Goal: Complete application form: Complete application form

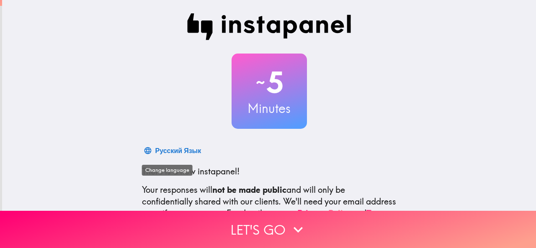
click at [163, 151] on div "Русский Язык" at bounding box center [178, 151] width 46 height 12
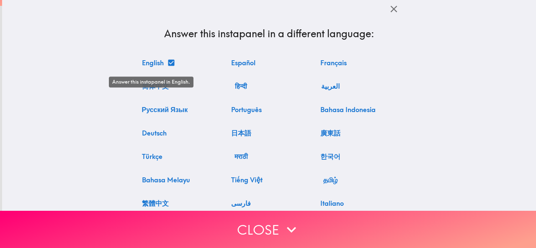
click at [157, 60] on button "English" at bounding box center [158, 62] width 39 height 17
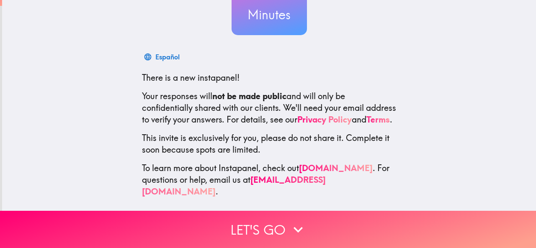
scroll to position [100, 0]
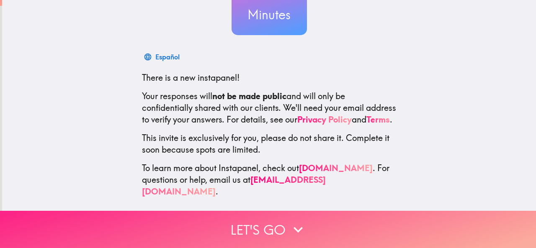
click at [255, 215] on button "Let's go" at bounding box center [268, 229] width 536 height 37
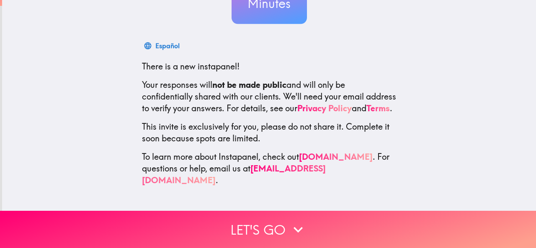
scroll to position [0, 0]
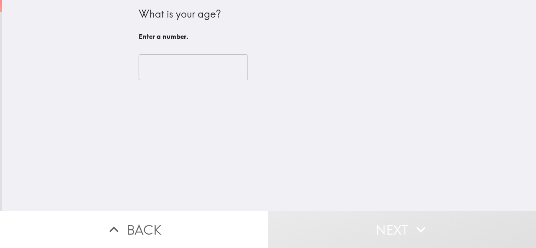
click at [189, 67] on input "number" at bounding box center [193, 67] width 109 height 26
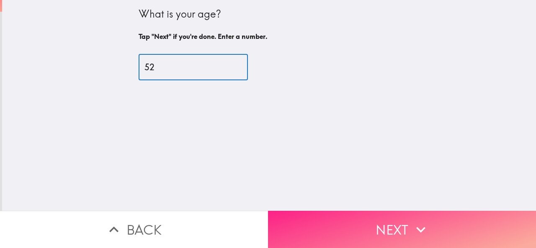
type input "52"
click at [412, 227] on icon "button" at bounding box center [421, 230] width 18 height 18
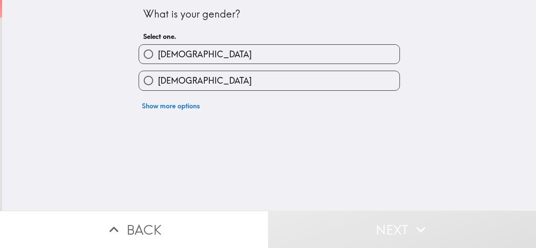
click at [163, 52] on span "[DEMOGRAPHIC_DATA]" at bounding box center [205, 55] width 94 height 12
click at [158, 52] on input "[DEMOGRAPHIC_DATA]" at bounding box center [148, 54] width 19 height 19
radio input "true"
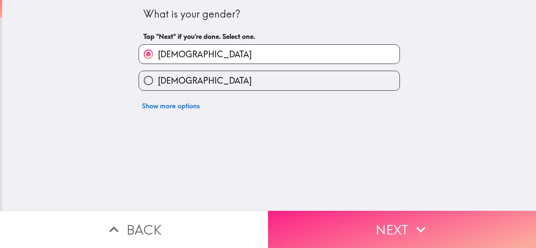
click at [375, 219] on button "Next" at bounding box center [402, 229] width 268 height 37
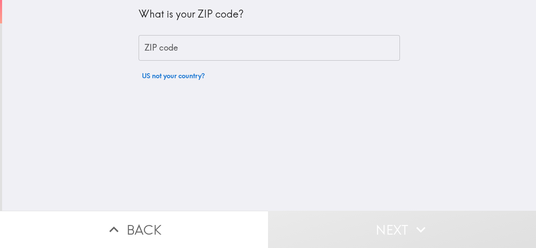
click at [181, 52] on input "ZIP code" at bounding box center [269, 48] width 261 height 26
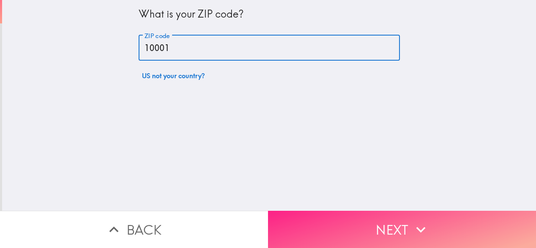
type input "10001"
click at [347, 214] on button "Next" at bounding box center [402, 229] width 268 height 37
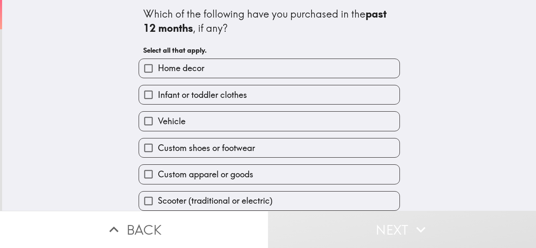
click at [198, 67] on span "Home decor" at bounding box center [181, 68] width 46 height 12
click at [158, 67] on input "Home decor" at bounding box center [148, 68] width 19 height 19
checkbox input "true"
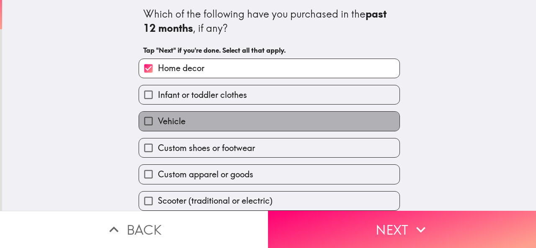
click at [185, 113] on label "Vehicle" at bounding box center [269, 121] width 260 height 19
click at [158, 113] on input "Vehicle" at bounding box center [148, 121] width 19 height 19
checkbox input "true"
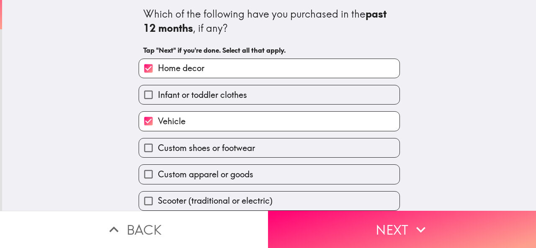
click at [192, 101] on span "Infant or toddler clothes" at bounding box center [202, 95] width 89 height 12
click at [158, 101] on input "Infant or toddler clothes" at bounding box center [148, 94] width 19 height 19
checkbox input "true"
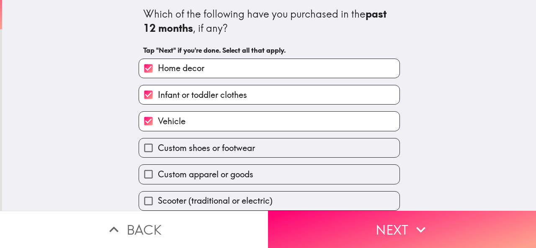
scroll to position [62, 0]
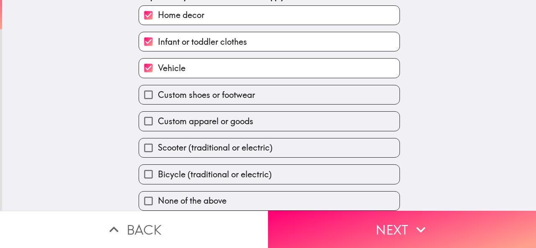
click at [186, 92] on span "Custom shoes or footwear" at bounding box center [206, 95] width 97 height 12
click at [158, 92] on input "Custom shoes or footwear" at bounding box center [148, 94] width 19 height 19
checkbox input "true"
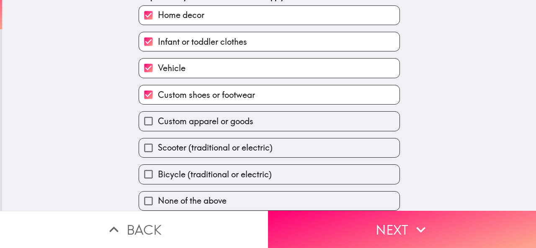
click at [184, 116] on span "Custom apparel or goods" at bounding box center [205, 122] width 95 height 12
click at [158, 116] on input "Custom apparel or goods" at bounding box center [148, 121] width 19 height 19
checkbox input "true"
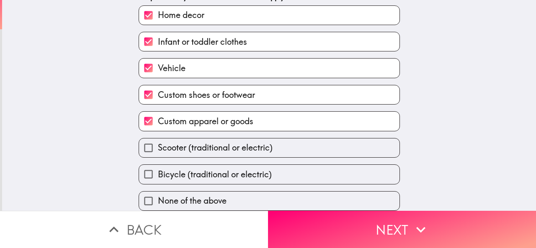
click at [186, 142] on span "Scooter (traditional or electric)" at bounding box center [215, 148] width 115 height 12
click at [158, 142] on input "Scooter (traditional or electric)" at bounding box center [148, 148] width 19 height 19
checkbox input "true"
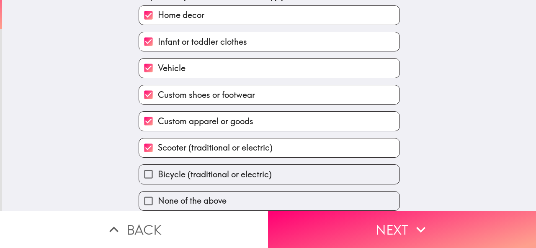
click at [191, 169] on span "Bicycle (traditional or electric)" at bounding box center [215, 175] width 114 height 12
click at [158, 165] on input "Bicycle (traditional or electric)" at bounding box center [148, 174] width 19 height 19
checkbox input "true"
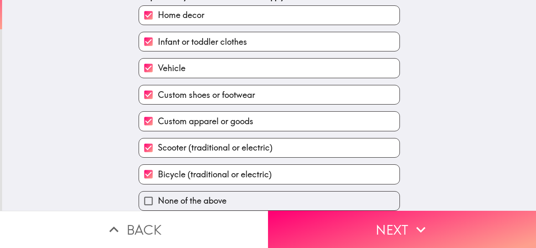
click at [192, 144] on span "Scooter (traditional or electric)" at bounding box center [215, 148] width 115 height 12
click at [158, 144] on input "Scooter (traditional or electric)" at bounding box center [148, 148] width 19 height 19
checkbox input "false"
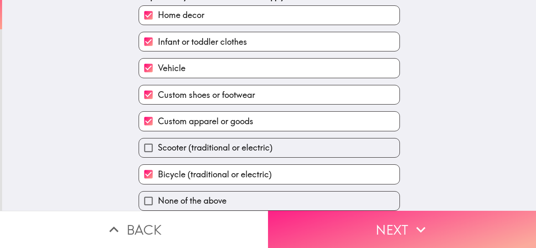
click at [340, 211] on button "Next" at bounding box center [402, 229] width 268 height 37
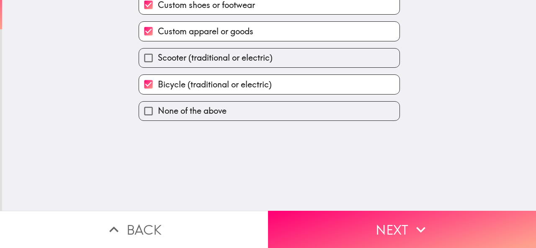
scroll to position [0, 0]
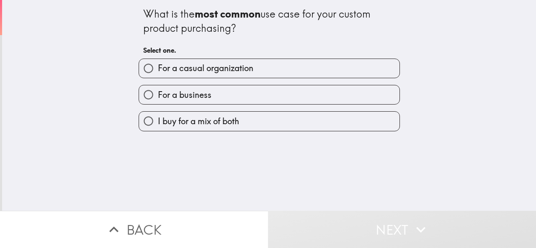
click at [202, 72] on span "For a casual organization" at bounding box center [205, 68] width 95 height 12
click at [158, 72] on input "For a casual organization" at bounding box center [148, 68] width 19 height 19
radio input "true"
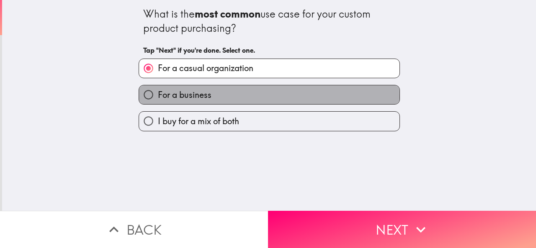
click at [193, 98] on span "For a business" at bounding box center [185, 95] width 54 height 12
click at [158, 98] on input "For a business" at bounding box center [148, 94] width 19 height 19
radio input "true"
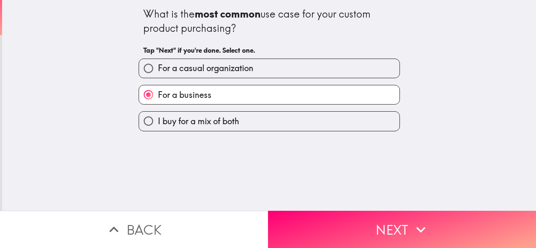
click at [266, 116] on label "I buy for a mix of both" at bounding box center [269, 121] width 260 height 19
click at [158, 116] on input "I buy for a mix of both" at bounding box center [148, 121] width 19 height 19
radio input "true"
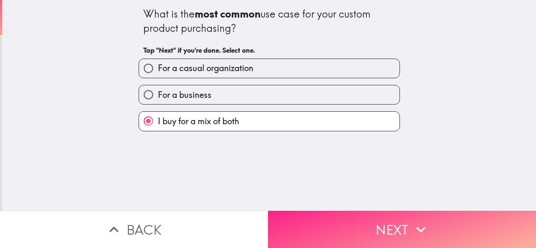
click at [327, 211] on button "Next" at bounding box center [402, 229] width 268 height 37
